Goal: Information Seeking & Learning: Learn about a topic

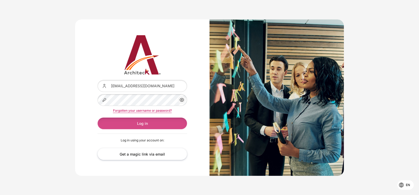
click at [136, 121] on button "Log in" at bounding box center [142, 124] width 90 height 12
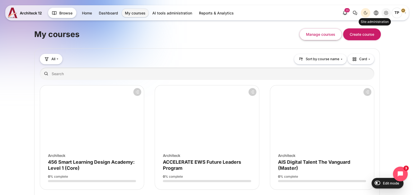
click at [389, 13] on icon "Site administration" at bounding box center [386, 13] width 6 height 6
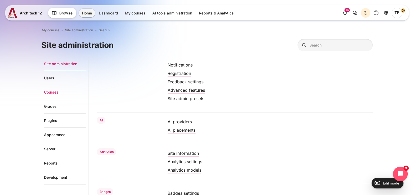
click at [54, 93] on link "Courses" at bounding box center [65, 92] width 42 height 14
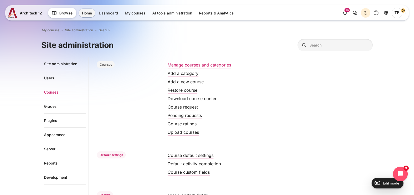
click at [189, 66] on link "Manage courses and categories" at bounding box center [198, 64] width 63 height 5
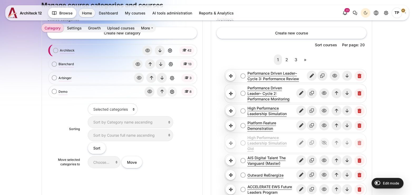
scroll to position [99, 0]
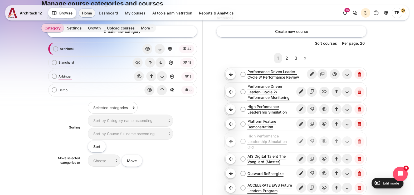
click at [64, 63] on link "Blanchard" at bounding box center [65, 62] width 15 height 5
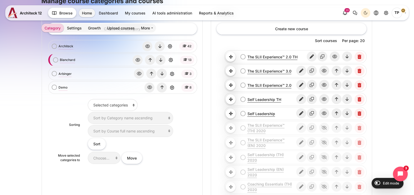
scroll to position [66, 0]
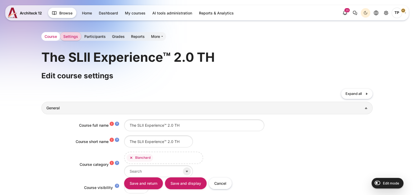
click at [52, 36] on link "Course" at bounding box center [50, 36] width 19 height 9
click at [49, 35] on link "Course" at bounding box center [50, 36] width 19 height 9
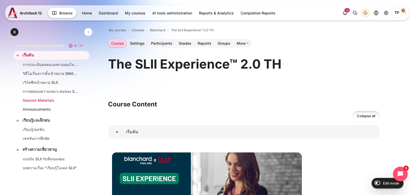
click at [32, 100] on link "Session Materials" at bounding box center [50, 101] width 55 height 6
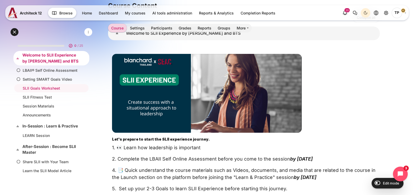
click at [36, 65] on div "Expand Collapse Welcome to SLII Experience by Blanchard and BTS Highlighted" at bounding box center [51, 58] width 76 height 14
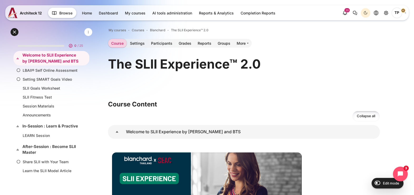
click at [118, 41] on link "Course" at bounding box center [117, 43] width 19 height 9
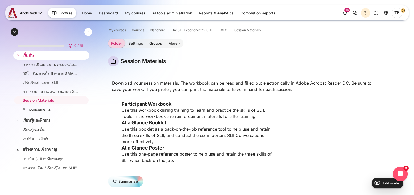
click at [36, 53] on link "เริ่มต้น" at bounding box center [50, 55] width 57 height 6
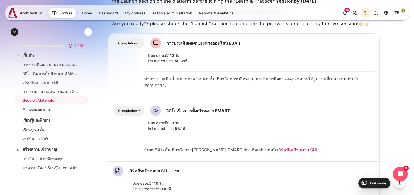
scroll to position [230, 0]
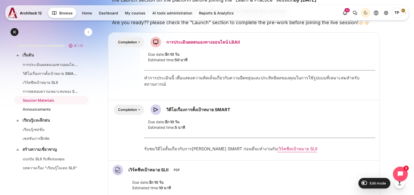
click at [224, 42] on link "การประเมินผลตนเองทางออนไลน์ LBAII SCORM package" at bounding box center [203, 41] width 74 height 5
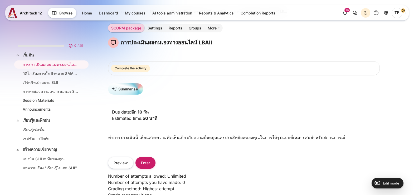
scroll to position [96, 0]
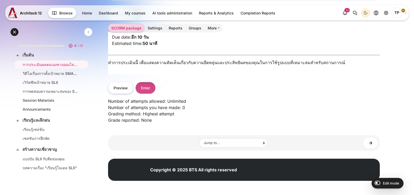
click at [150, 85] on button "Enter" at bounding box center [145, 88] width 20 height 12
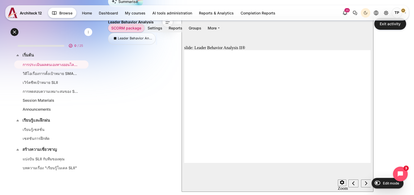
scroll to position [131, 0]
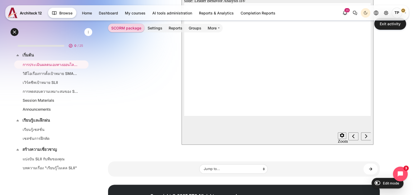
click at [364, 139] on div "Next (Ctrl+Alt+Period)" at bounding box center [366, 137] width 6 height 6
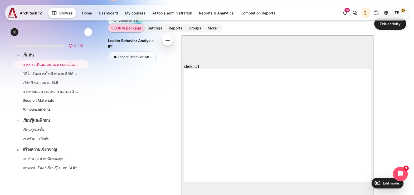
scroll to position [0, 0]
radio input "true"
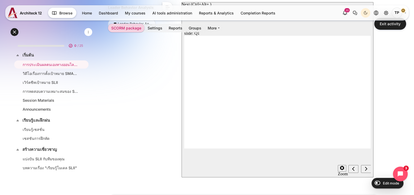
click at [370, 172] on button "Next (Ctrl+Alt+Period)" at bounding box center [366, 169] width 10 height 8
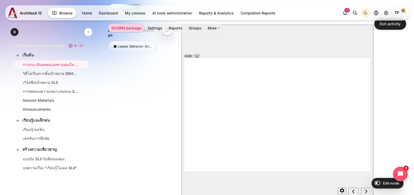
scroll to position [66, 0]
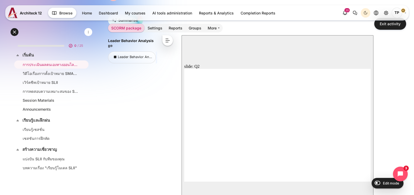
radio input "true"
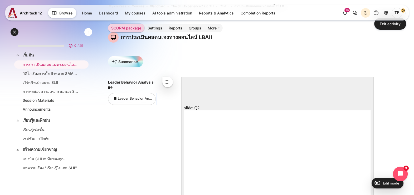
scroll to position [0, 0]
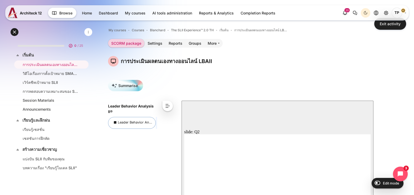
click at [134, 124] on link "Leader Behavior Analysis II®" at bounding box center [137, 123] width 51 height 4
click at [171, 108] on button "<" at bounding box center [167, 106] width 11 height 11
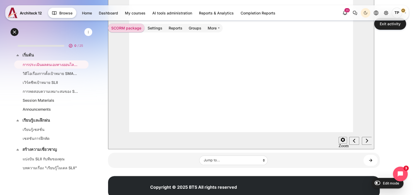
scroll to position [157, 0]
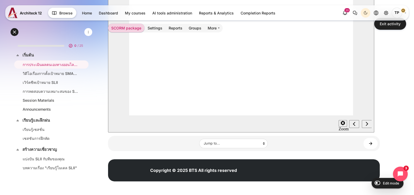
click at [340, 120] on div "Playback Speed 2 1.75 1.5" at bounding box center [341, 124] width 11 height 17
click at [340, 122] on icon "Settings" at bounding box center [342, 123] width 4 height 4
click at [296, 119] on section "Playback Speed 2 1.75" at bounding box center [241, 124] width 266 height 17
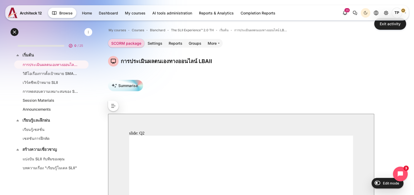
scroll to position [0, 0]
click at [51, 74] on link "วิดีโอเรื่องการตั้งเป้าหมาย SMART" at bounding box center [50, 74] width 55 height 6
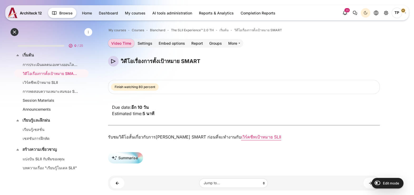
click at [57, 64] on link "การประเมินผลตนเองทางออนไลน์ LBAII" at bounding box center [50, 65] width 55 height 6
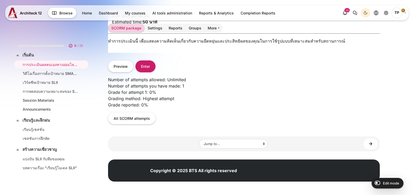
scroll to position [118, 0]
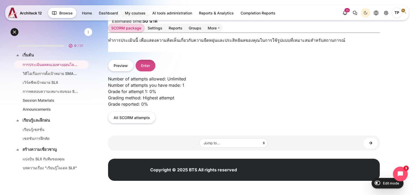
click at [144, 69] on button "Enter" at bounding box center [145, 66] width 20 height 12
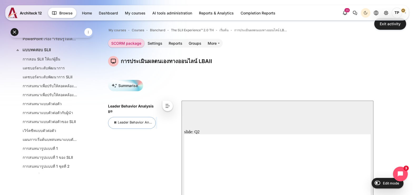
scroll to position [66, 0]
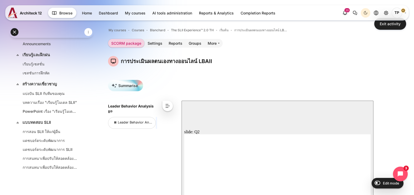
click at [31, 120] on link "แบบทดสอบ SLII" at bounding box center [50, 123] width 57 height 6
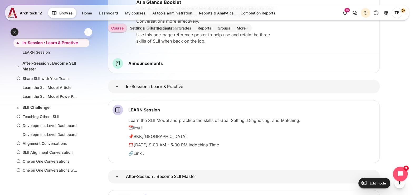
scroll to position [658, 0]
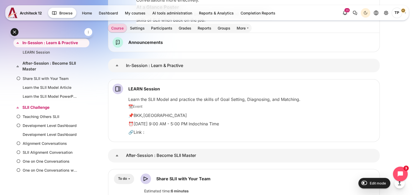
click at [44, 111] on link "SLII Challenge" at bounding box center [50, 108] width 57 height 6
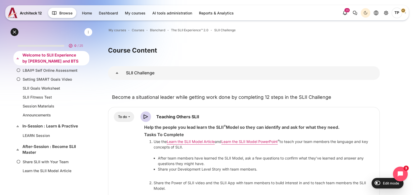
click at [29, 54] on link "Welcome to SLII Experience by Blanchard and BTS" at bounding box center [50, 58] width 57 height 12
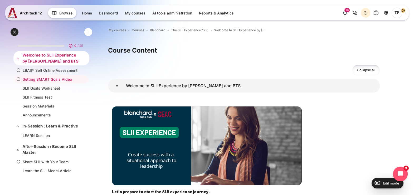
click at [44, 56] on link "Welcome to SLII Experience by [PERSON_NAME] and BTS" at bounding box center [50, 58] width 57 height 12
click at [141, 28] on span "Courses" at bounding box center [138, 30] width 12 height 5
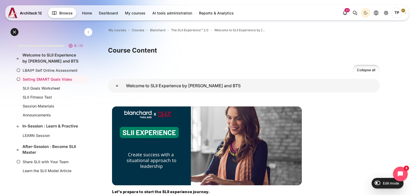
click at [141, 50] on h3 "Course Content" at bounding box center [243, 50] width 271 height 8
click at [187, 30] on span "The SLII Experience™ 2.0" at bounding box center [189, 30] width 37 height 5
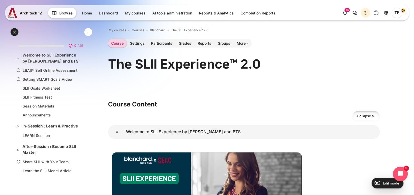
click at [329, 87] on div "The SLII Experience™ 2.0" at bounding box center [243, 72] width 271 height 32
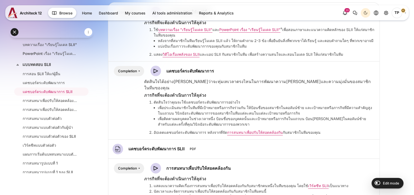
scroll to position [66, 0]
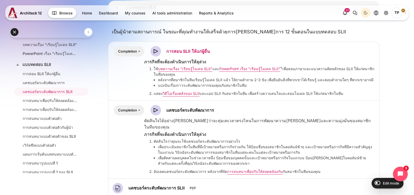
click at [176, 50] on link "การสอน SLII ให้แก่ผู้อื่น Video Time" at bounding box center [187, 51] width 43 height 5
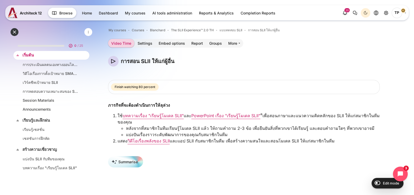
click at [44, 57] on link "เริ่มต้น" at bounding box center [50, 55] width 57 height 6
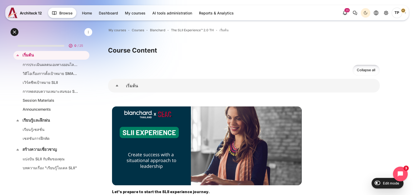
click at [151, 29] on span "Blanchard" at bounding box center [157, 30] width 15 height 5
